Goal: Information Seeking & Learning: Learn about a topic

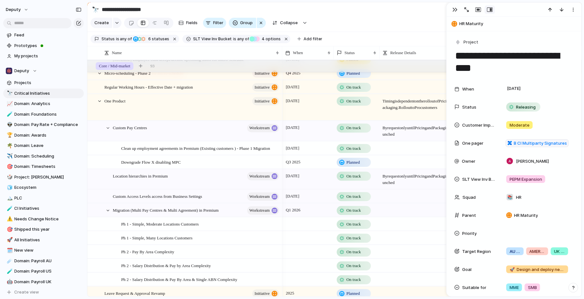
scroll to position [200, 0]
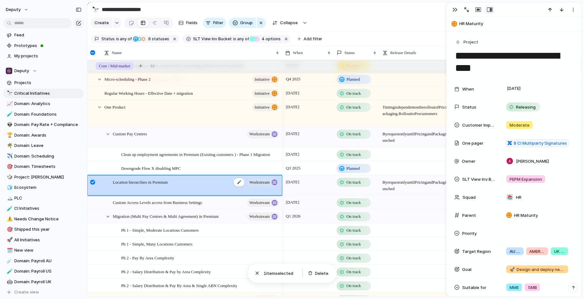
drag, startPoint x: 186, startPoint y: 185, endPoint x: 145, endPoint y: 186, distance: 41.6
click at [145, 186] on div "Location hierarchies in Premium workstream" at bounding box center [196, 186] width 167 height 20
click at [120, 217] on span "Migration (Multi Pay Centres & Multi Agreement) in Premium" at bounding box center [166, 215] width 106 height 7
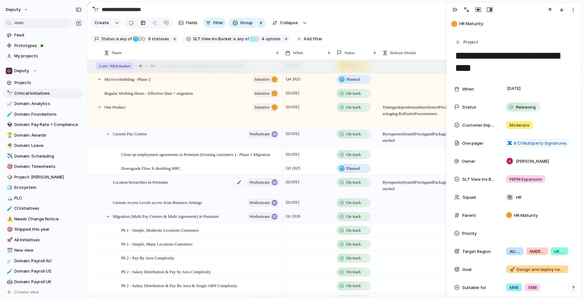
click at [133, 185] on div "Location hierarchies in Premium workstream" at bounding box center [196, 186] width 167 height 20
type textarea "**********"
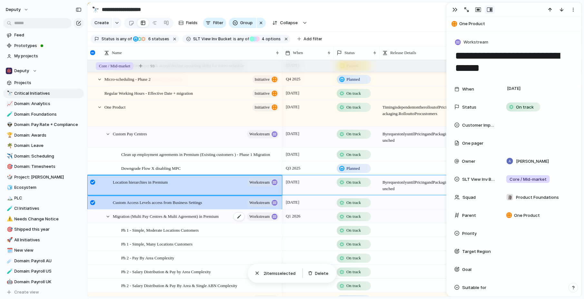
click at [145, 214] on span "Migration (Multi Pay Centres & Multi Agreement) in Premium" at bounding box center [166, 215] width 106 height 7
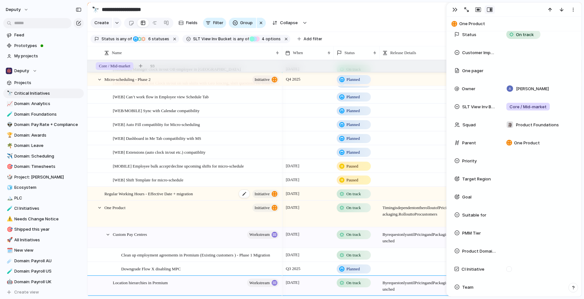
click at [160, 193] on span "Regular Working Hours - Effective Date + migration" at bounding box center [148, 193] width 89 height 7
type textarea "**********"
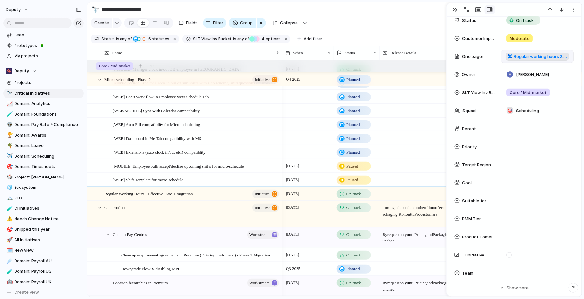
click at [531, 56] on span "Regular working hours 2.0 pre-migration improvements" at bounding box center [540, 56] width 53 height 6
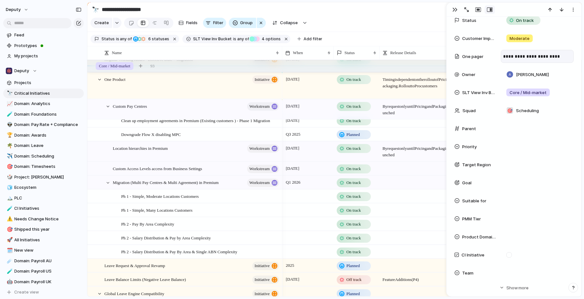
scroll to position [231, 0]
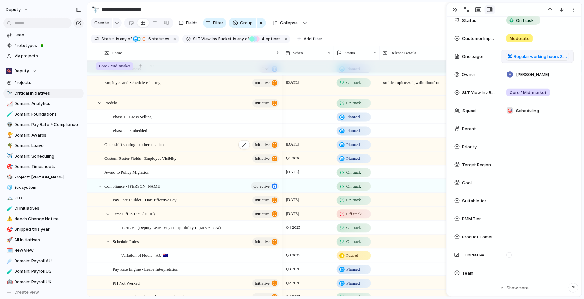
click at [190, 145] on div "Open shift sharing to other locations initiative" at bounding box center [192, 144] width 176 height 13
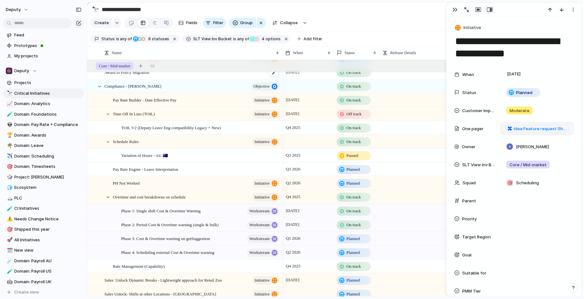
scroll to position [1176, 0]
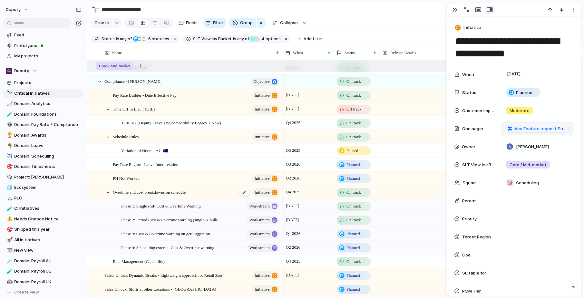
click at [150, 194] on span "Overtime and cost breakdowns on schedule" at bounding box center [149, 191] width 73 height 7
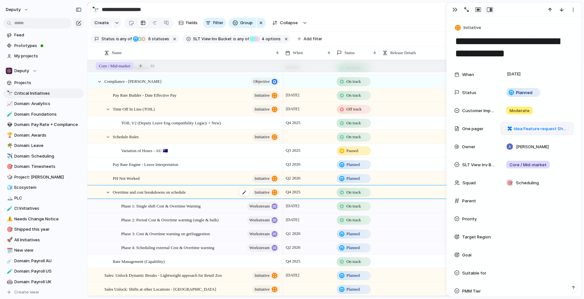
type textarea "**********"
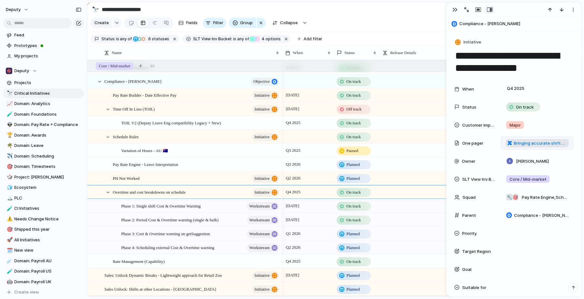
click at [519, 143] on span "Bringing accurate shift costings to the schedule which unlocks better overtime …" at bounding box center [540, 143] width 53 height 6
